Goal: Information Seeking & Learning: Learn about a topic

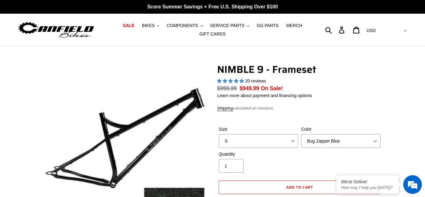
select select "highest-rating"
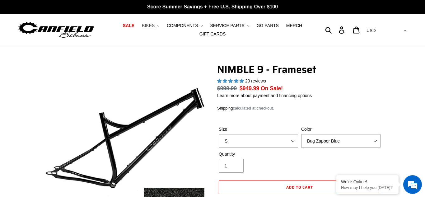
click at [149, 27] on span "BIKES" at bounding box center [148, 25] width 13 height 5
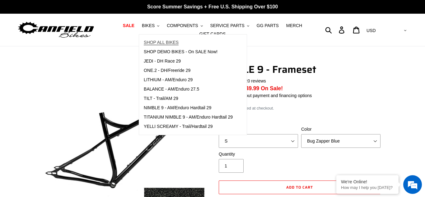
click at [164, 46] on link "SHOP ALL BIKES" at bounding box center [188, 42] width 98 height 9
